Goal: Information Seeking & Learning: Check status

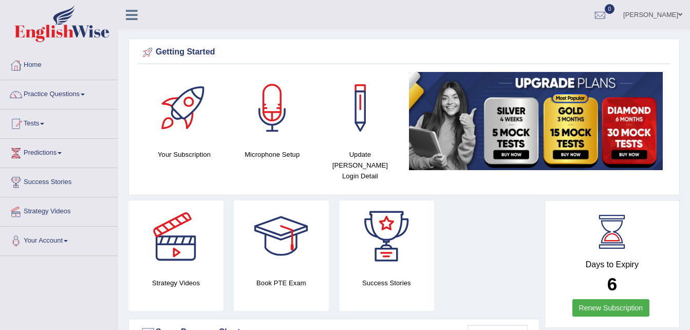
click at [81, 96] on link "Practice Questions" at bounding box center [59, 93] width 117 height 26
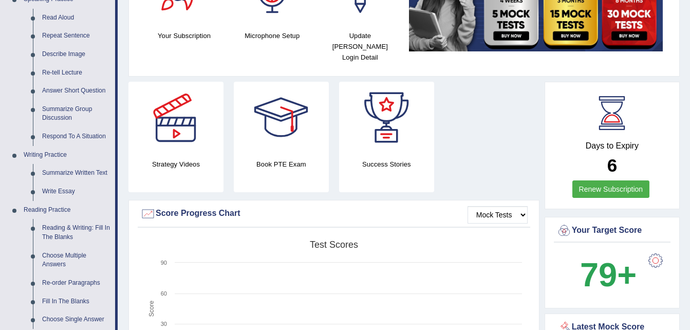
scroll to position [122, 0]
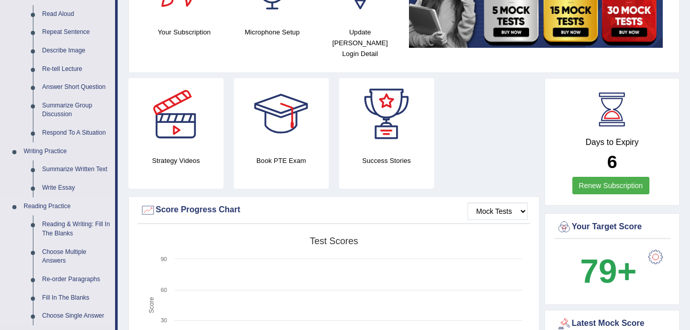
click at [37, 209] on link "Reading Practice" at bounding box center [67, 206] width 96 height 18
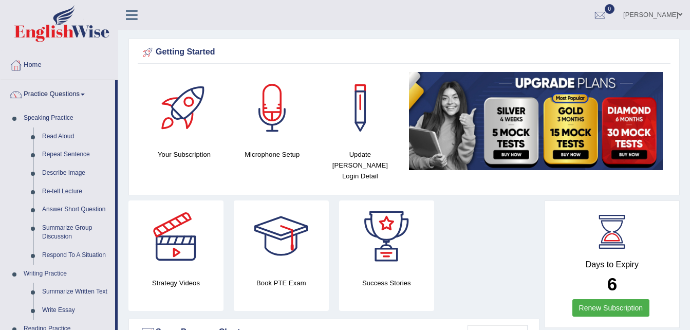
click at [176, 241] on div at bounding box center [176, 236] width 72 height 72
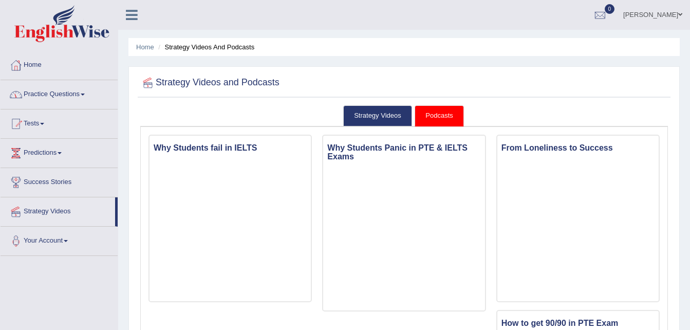
click at [83, 94] on link "Practice Questions" at bounding box center [59, 93] width 117 height 26
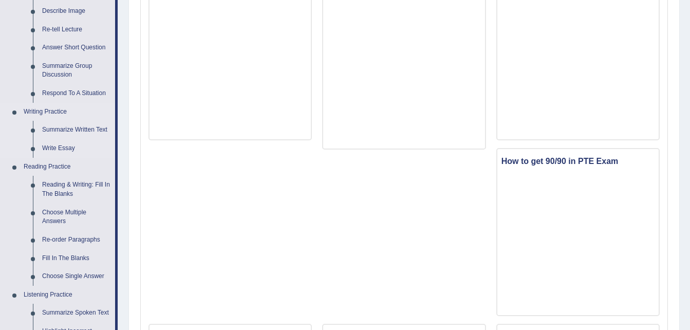
scroll to position [166, 0]
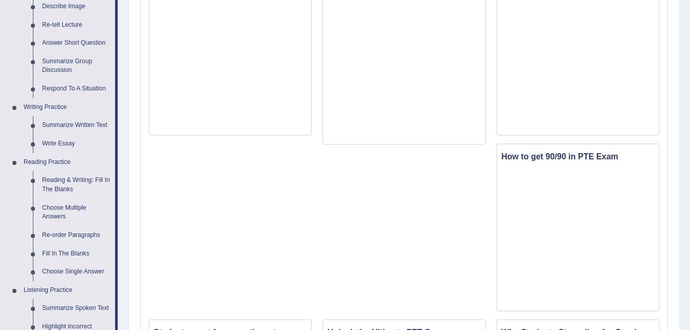
click at [44, 160] on link "Reading Practice" at bounding box center [67, 162] width 96 height 18
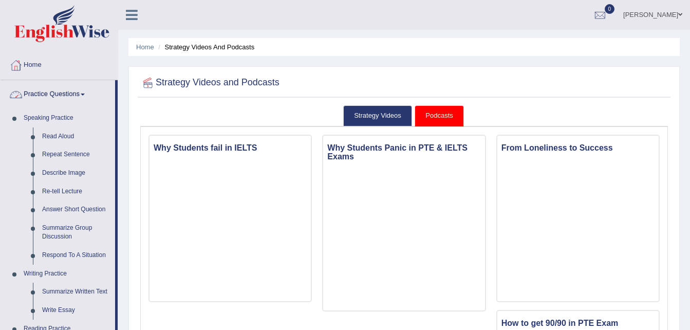
click at [83, 94] on link "Practice Questions" at bounding box center [58, 93] width 115 height 26
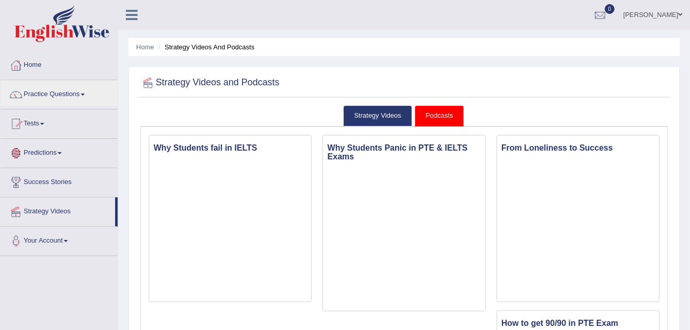
click at [44, 121] on link "Tests" at bounding box center [59, 122] width 117 height 26
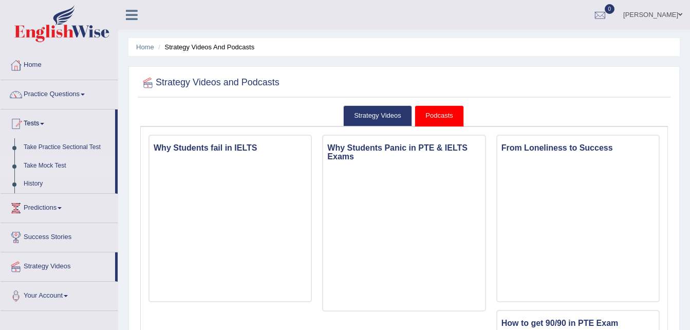
click at [28, 165] on link "Take Mock Test" at bounding box center [67, 166] width 96 height 18
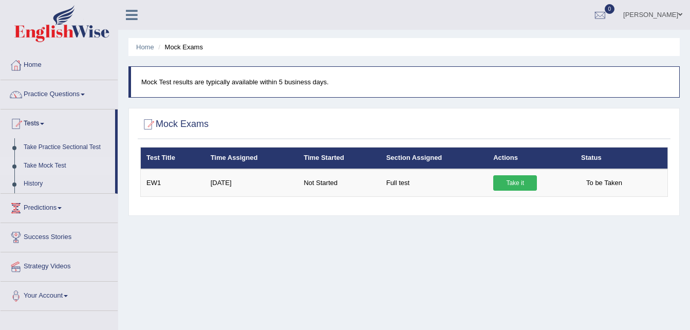
click at [36, 165] on link "Take Mock Test" at bounding box center [67, 166] width 96 height 18
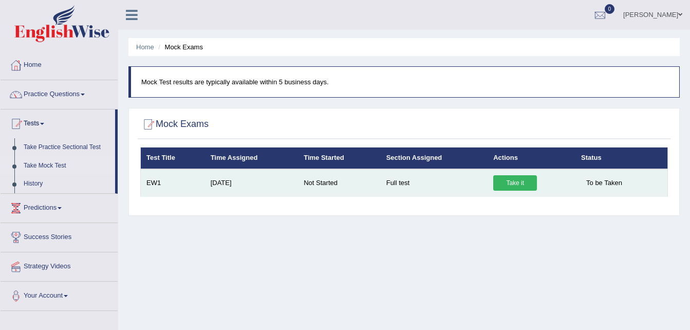
click at [508, 180] on link "Take it" at bounding box center [515, 182] width 44 height 15
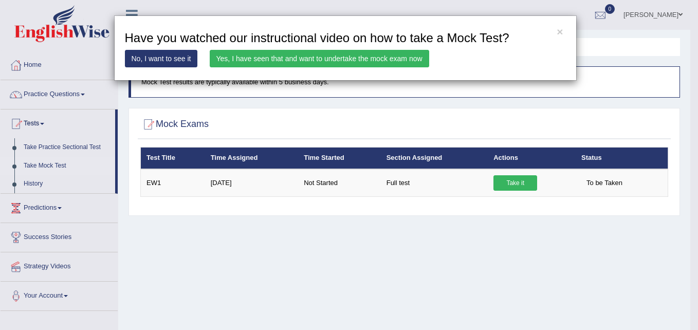
click at [367, 55] on link "Yes, I have seen that and want to undertake the mock exam now" at bounding box center [319, 58] width 219 height 17
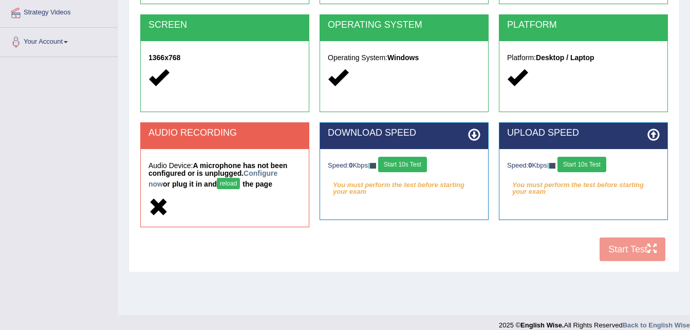
scroll to position [210, 0]
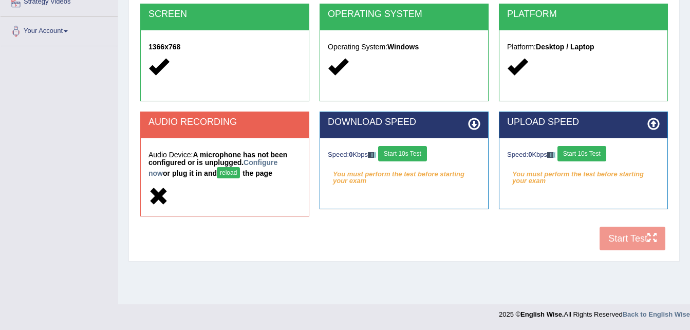
click at [243, 124] on h2 "AUDIO RECORDING" at bounding box center [224, 122] width 153 height 10
click at [251, 164] on link "Configure now" at bounding box center [212, 167] width 129 height 19
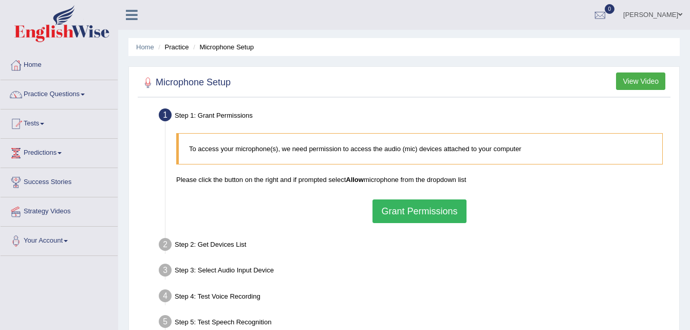
click at [421, 221] on button "Grant Permissions" at bounding box center [419, 211] width 94 height 24
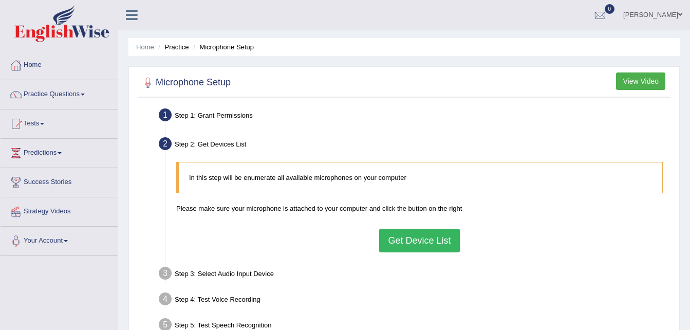
click at [406, 247] on button "Get Device List" at bounding box center [419, 241] width 80 height 24
click at [406, 247] on div "In this step will be enumerate all available microphones on your computer Pleas…" at bounding box center [419, 207] width 497 height 100
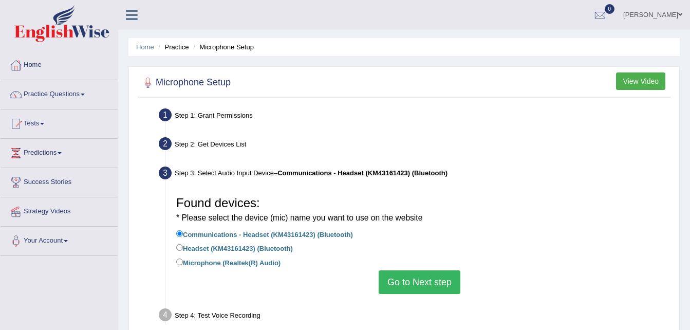
click at [217, 236] on label "Communications - Headset (KM43161423) (Bluetooth)" at bounding box center [264, 233] width 177 height 11
click at [183, 236] on input "Communications - Headset (KM43161423) (Bluetooth)" at bounding box center [179, 233] width 7 height 7
click at [422, 289] on button "Go to Next step" at bounding box center [420, 282] width 82 height 24
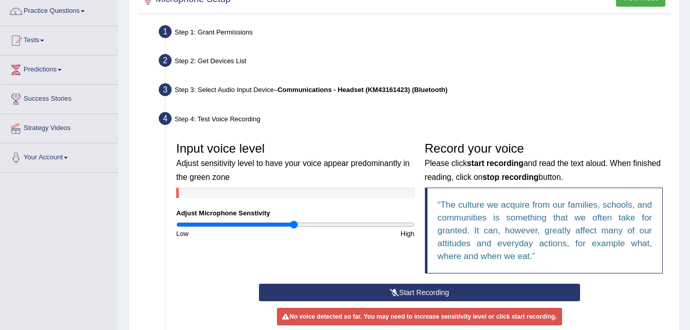
scroll to position [88, 0]
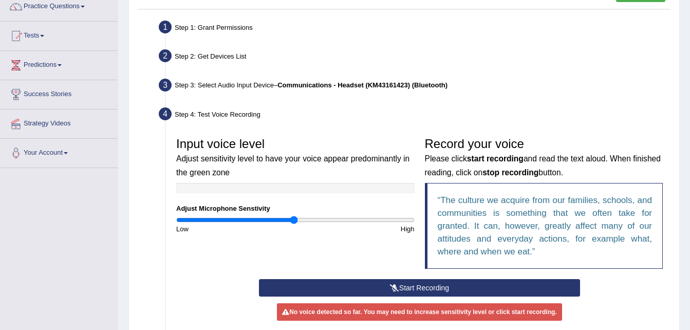
click at [429, 285] on button "Start Recording" at bounding box center [419, 287] width 321 height 17
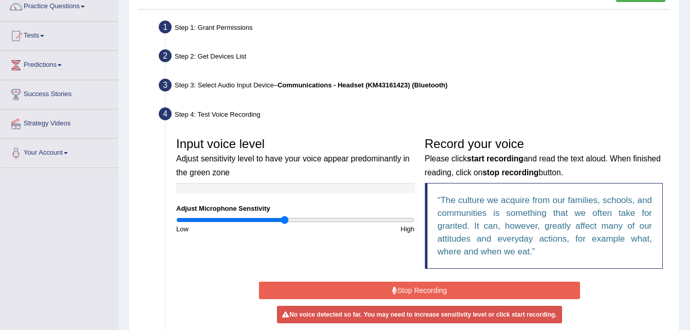
click at [284, 216] on input "range" at bounding box center [295, 220] width 238 height 8
type input "0.76"
click at [267, 218] on input "range" at bounding box center [295, 220] width 238 height 8
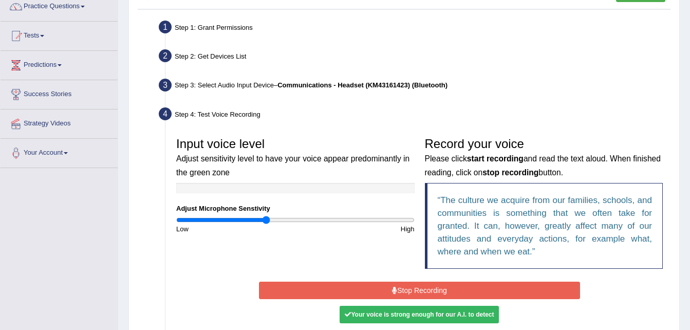
click at [384, 321] on div "Your voice is strong enough for our A.I. to detect" at bounding box center [419, 314] width 159 height 17
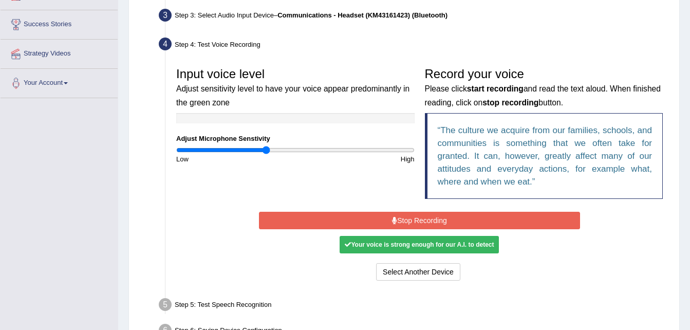
scroll to position [159, 0]
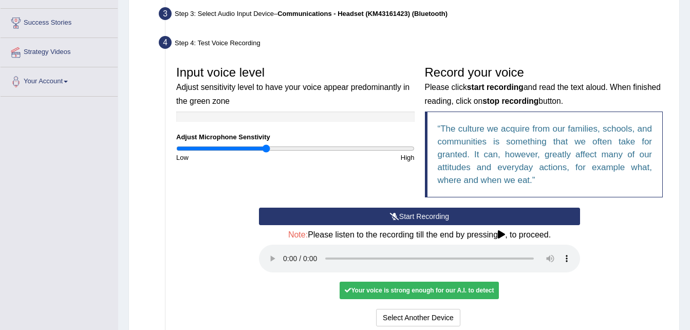
click at [404, 289] on div "Your voice is strong enough for our A.I. to detect" at bounding box center [419, 290] width 159 height 17
click at [447, 213] on button "Start Recording" at bounding box center [419, 216] width 321 height 17
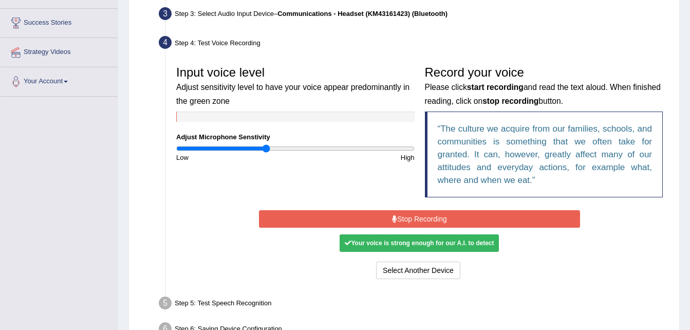
click at [420, 210] on button "Stop Recording" at bounding box center [419, 218] width 321 height 17
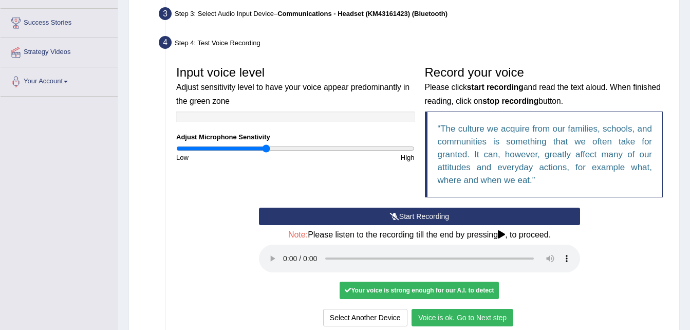
click at [453, 320] on button "Voice is ok. Go to Next step" at bounding box center [463, 317] width 102 height 17
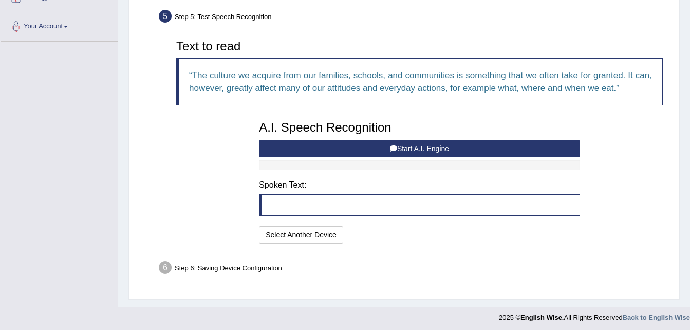
scroll to position [217, 0]
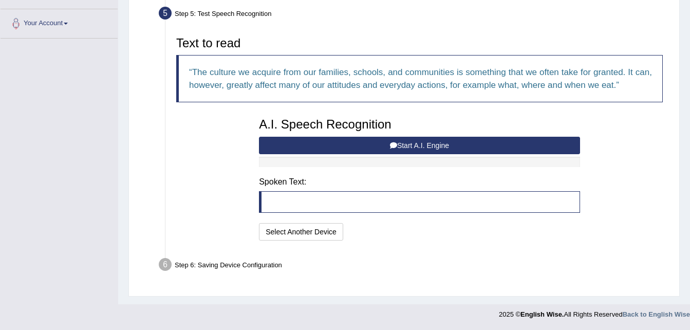
click at [437, 141] on button "Start A.I. Engine" at bounding box center [419, 145] width 321 height 17
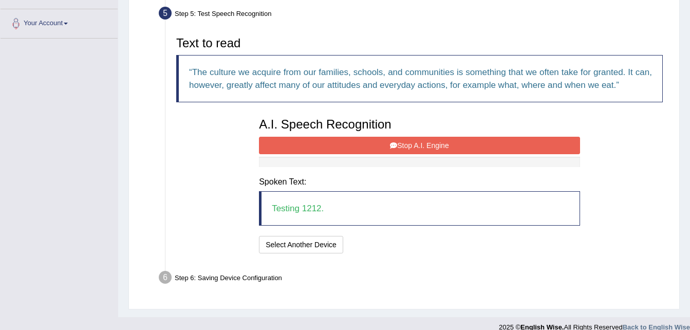
click at [360, 208] on blockquote "Testing 1212." at bounding box center [419, 208] width 321 height 34
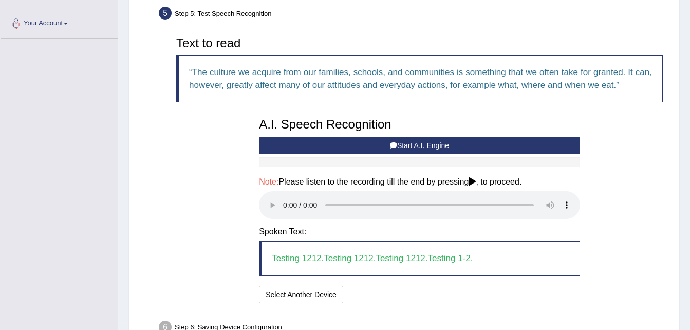
click at [461, 288] on div "I will practice without this feature Select Another Device Speech is ok. Go to …" at bounding box center [419, 296] width 321 height 20
click at [421, 291] on button "Speech is ok. Go to Last step" at bounding box center [401, 294] width 107 height 17
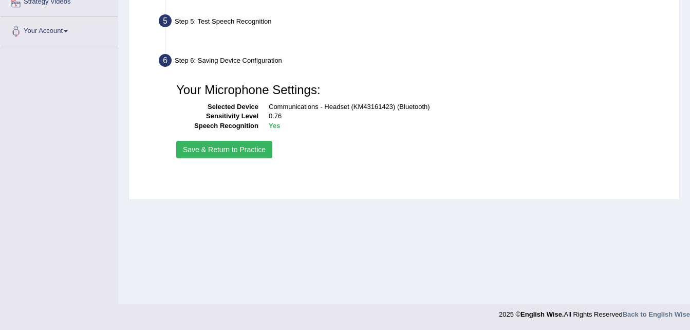
scroll to position [210, 0]
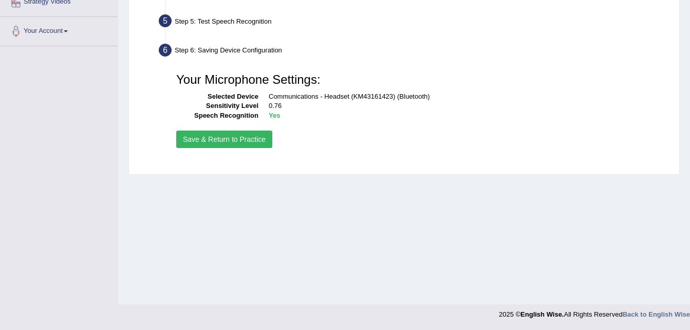
click at [235, 133] on button "Save & Return to Practice" at bounding box center [224, 138] width 96 height 17
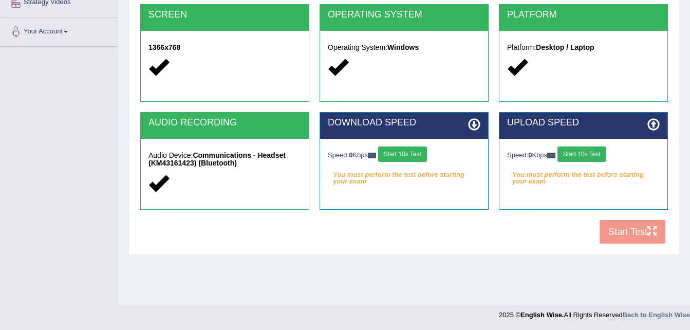
scroll to position [210, 0]
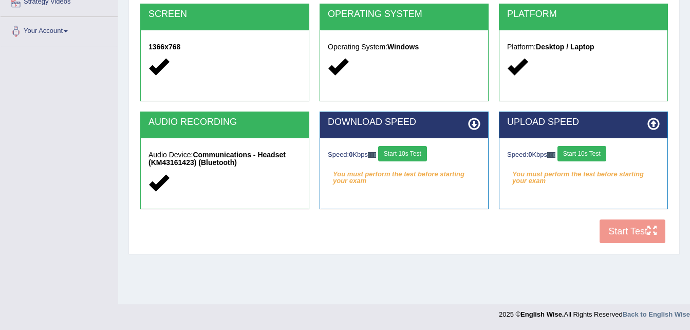
click at [403, 154] on button "Start 10s Test" at bounding box center [402, 153] width 49 height 15
click at [588, 152] on button "Start 10s Test" at bounding box center [581, 153] width 49 height 15
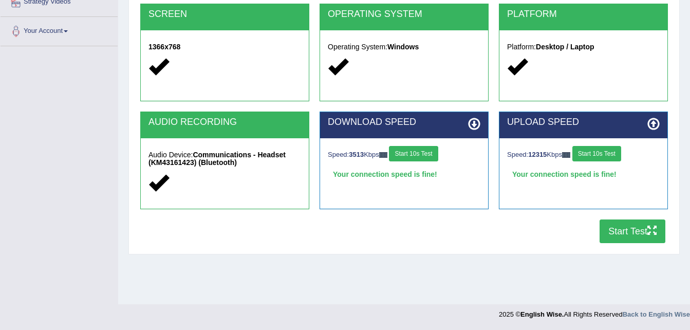
click at [633, 229] on button "Start Test" at bounding box center [633, 231] width 66 height 24
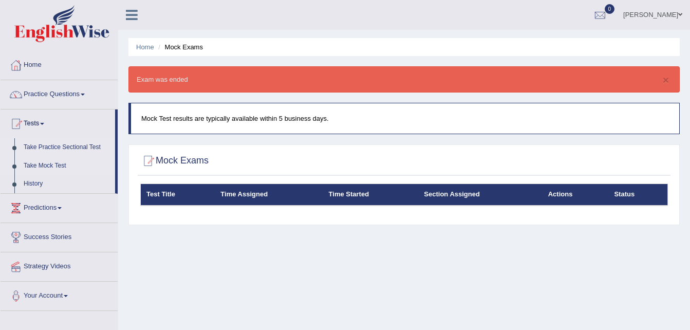
click at [81, 146] on link "Take Practice Sectional Test" at bounding box center [67, 147] width 96 height 18
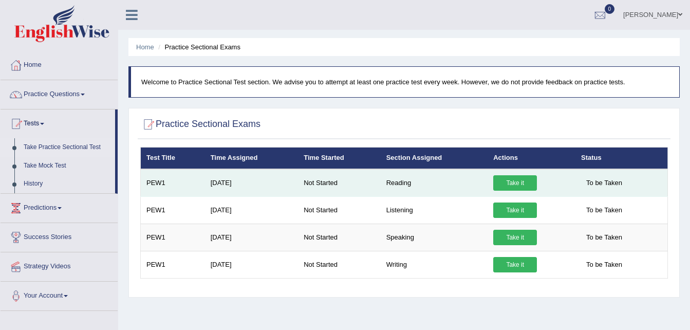
click at [514, 184] on link "Take it" at bounding box center [515, 182] width 44 height 15
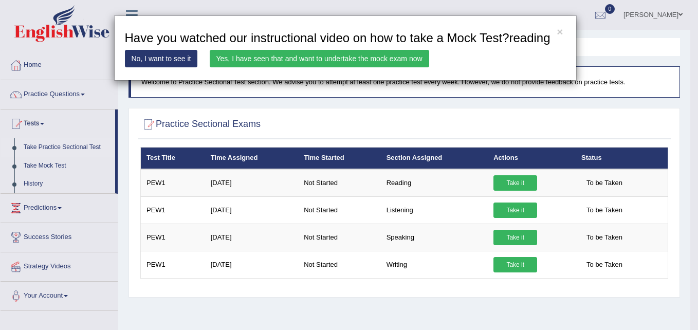
click at [143, 55] on link "No, I want to see it" at bounding box center [161, 58] width 73 height 17
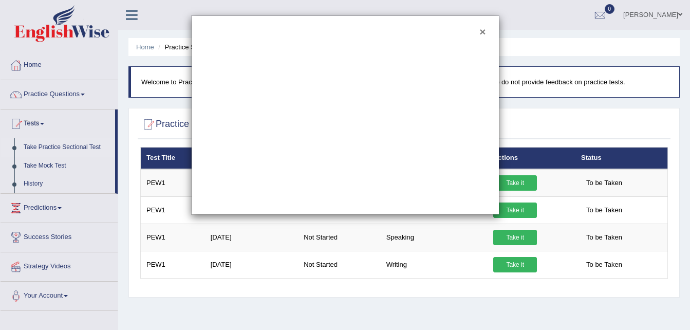
click at [482, 30] on button "×" at bounding box center [482, 31] width 6 height 11
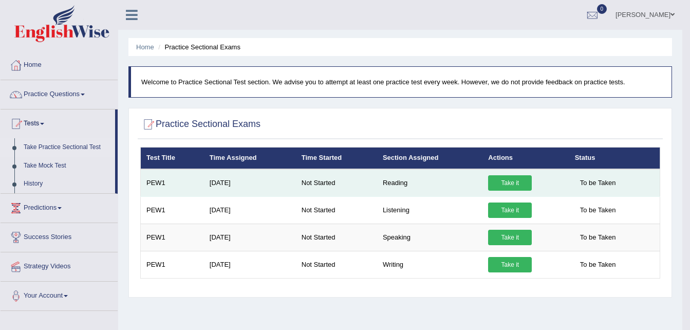
click at [502, 181] on link "Take it" at bounding box center [510, 182] width 44 height 15
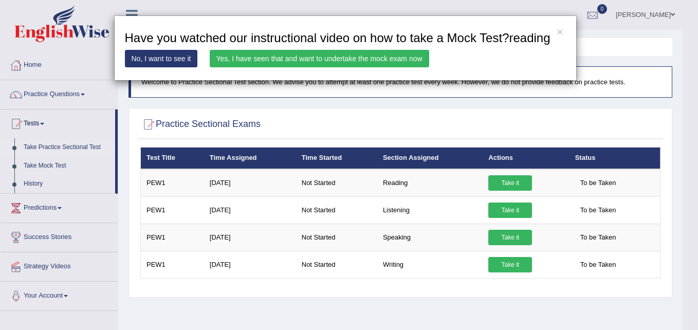
click at [375, 63] on link "Yes, I have seen that and want to undertake the mock exam now" at bounding box center [319, 58] width 219 height 17
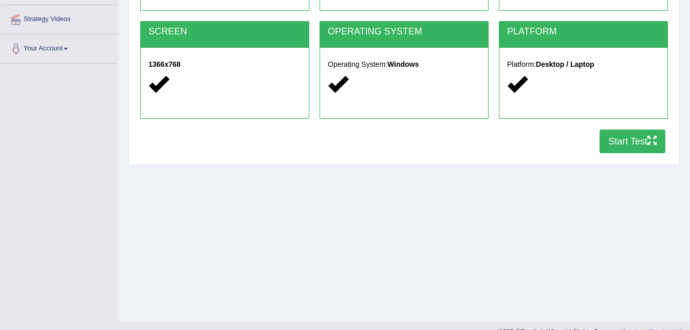
scroll to position [205, 0]
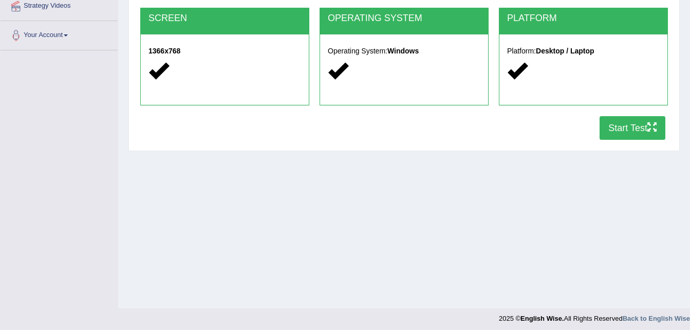
click at [631, 122] on button "Start Test" at bounding box center [633, 128] width 66 height 24
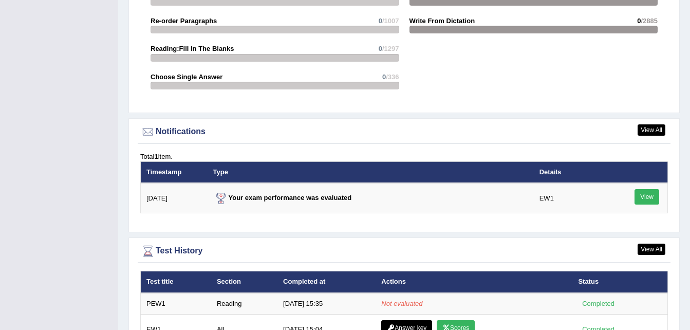
scroll to position [1192, 0]
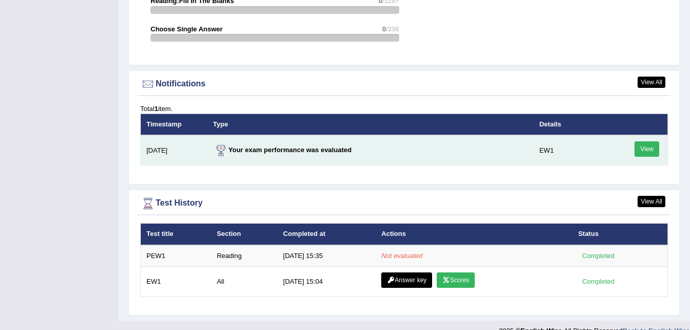
click at [647, 141] on link "View" at bounding box center [646, 148] width 25 height 15
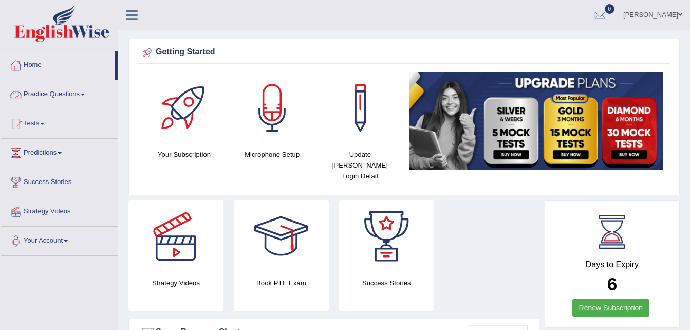
click at [80, 95] on link "Practice Questions" at bounding box center [59, 93] width 117 height 26
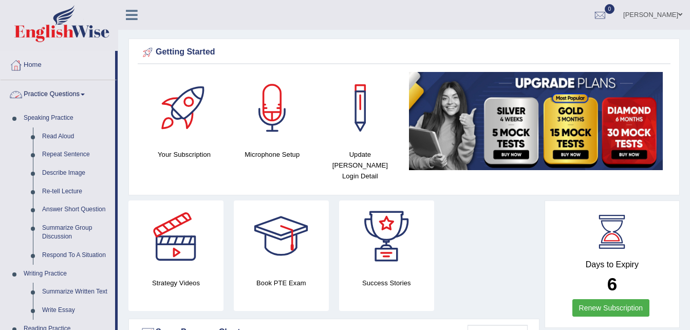
click at [82, 94] on link "Practice Questions" at bounding box center [58, 93] width 115 height 26
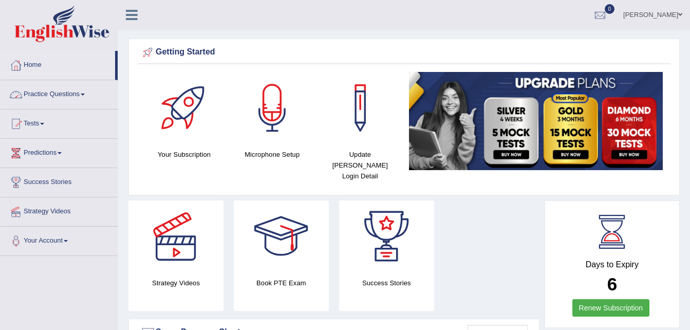
click at [57, 95] on link "Practice Questions" at bounding box center [59, 93] width 117 height 26
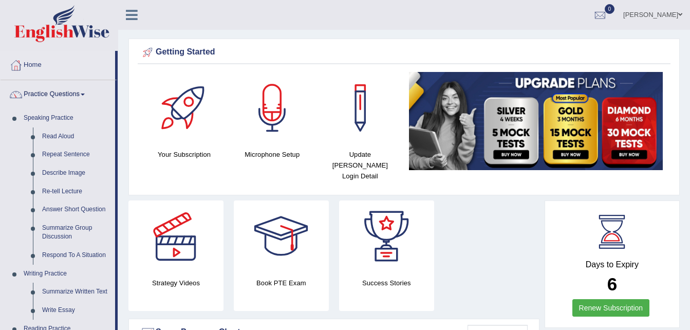
click at [57, 95] on link "Practice Questions" at bounding box center [58, 93] width 115 height 26
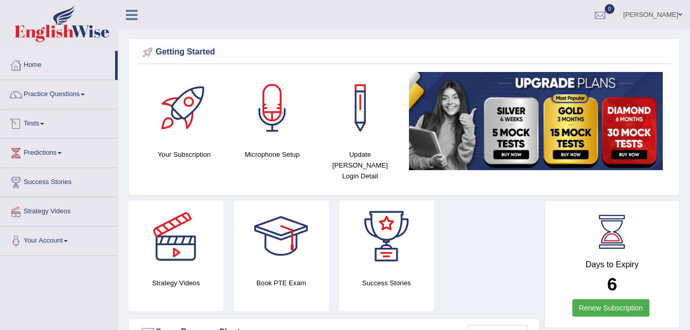
click at [37, 121] on link "Tests" at bounding box center [59, 122] width 117 height 26
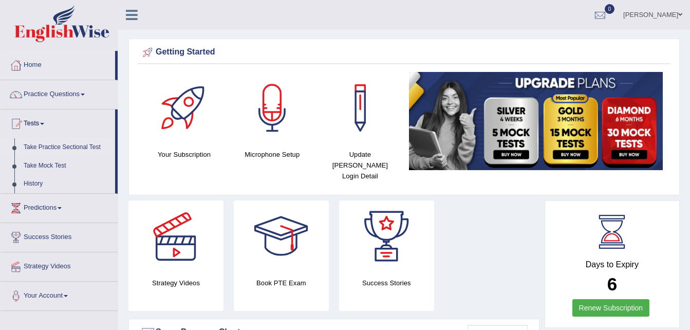
click at [67, 145] on link "Take Practice Sectional Test" at bounding box center [67, 147] width 96 height 18
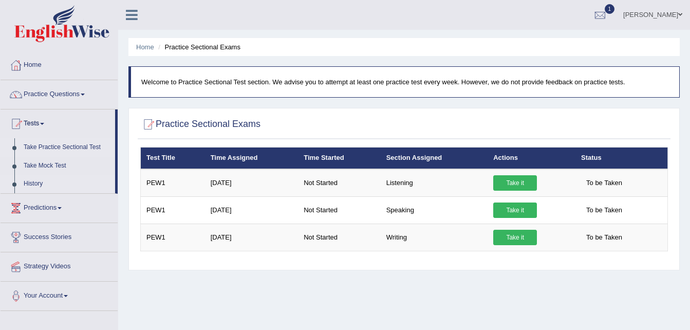
click at [31, 182] on link "History" at bounding box center [67, 184] width 96 height 18
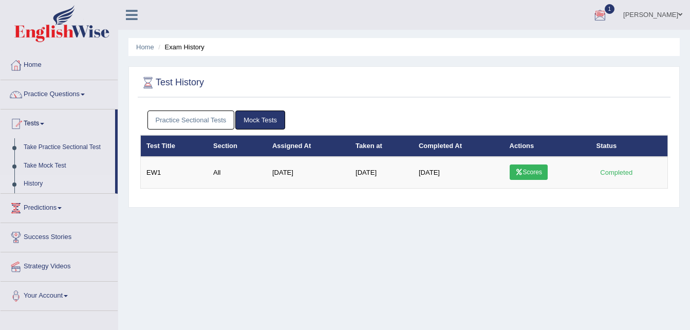
click at [608, 14] on div at bounding box center [599, 15] width 15 height 15
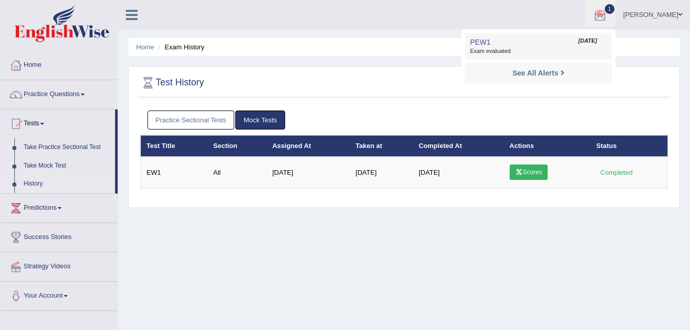
click at [513, 47] on link "PEW1 Oct 2, 2025 Exam evaluated" at bounding box center [539, 46] width 142 height 22
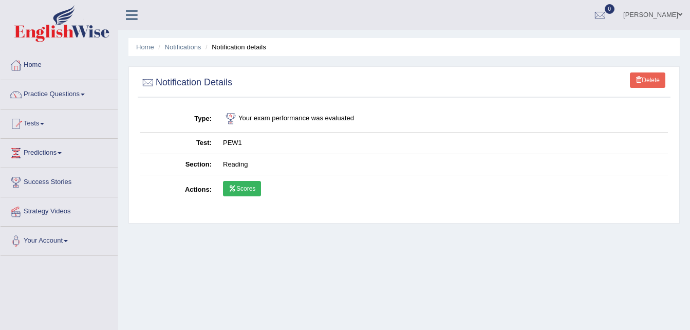
click at [235, 182] on link "Scores" at bounding box center [242, 188] width 38 height 15
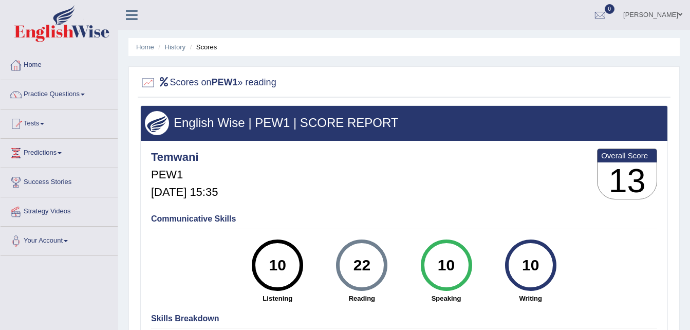
click at [30, 61] on link "Home" at bounding box center [59, 64] width 117 height 26
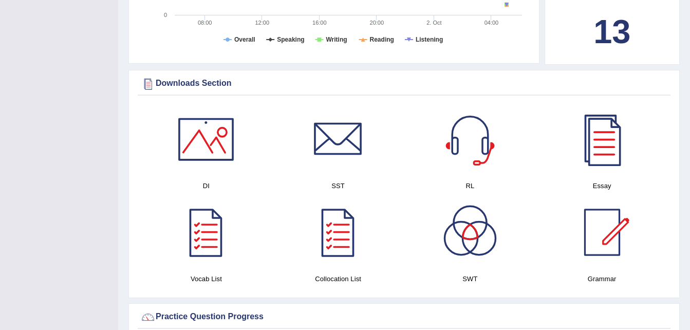
scroll to position [388, 0]
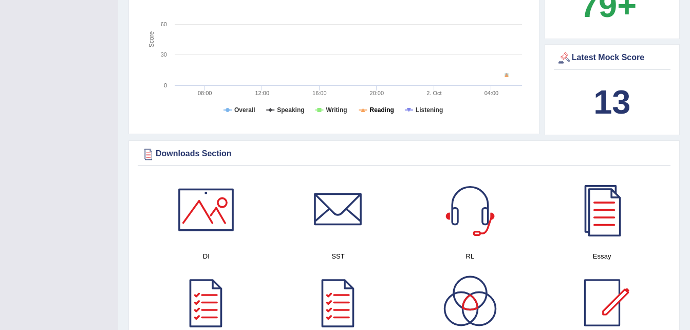
click at [374, 106] on tspan "Reading" at bounding box center [382, 109] width 24 height 7
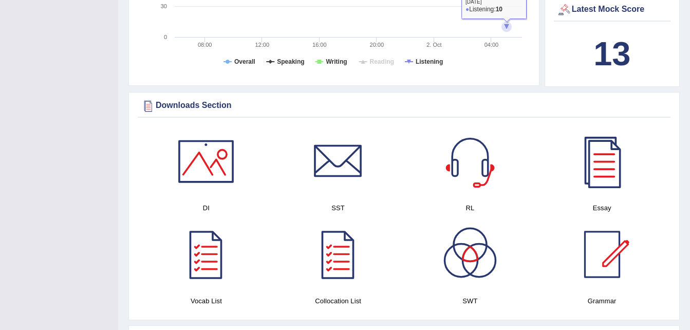
scroll to position [450, 0]
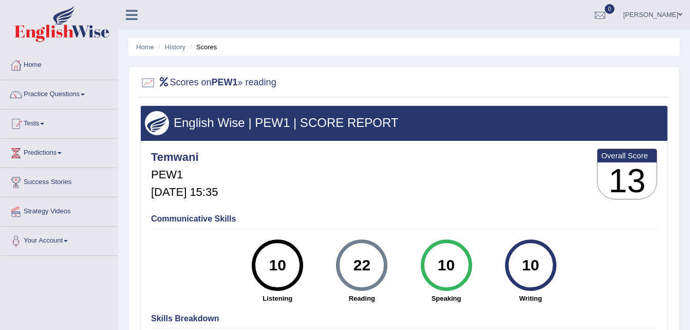
click at [52, 208] on link "Strategy Videos" at bounding box center [59, 210] width 117 height 26
